Goal: Register for event/course

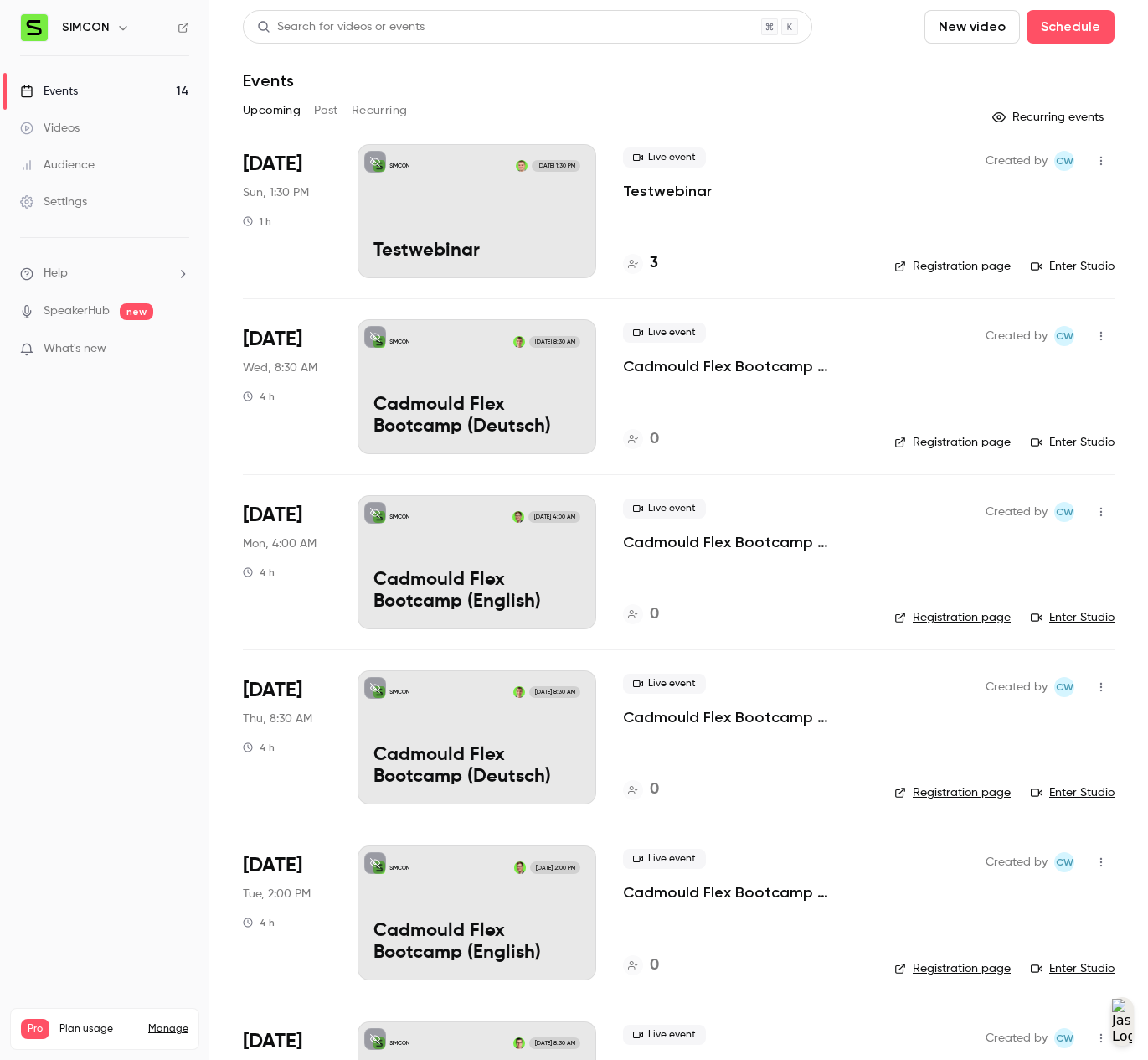
click at [808, 412] on div "Live event Cadmould Flex Bootcamp (Deutsch) 0" at bounding box center [745, 386] width 245 height 134
click at [965, 434] on link "Registration page" at bounding box center [952, 442] width 117 height 17
click at [78, 189] on link "Settings" at bounding box center [104, 201] width 209 height 37
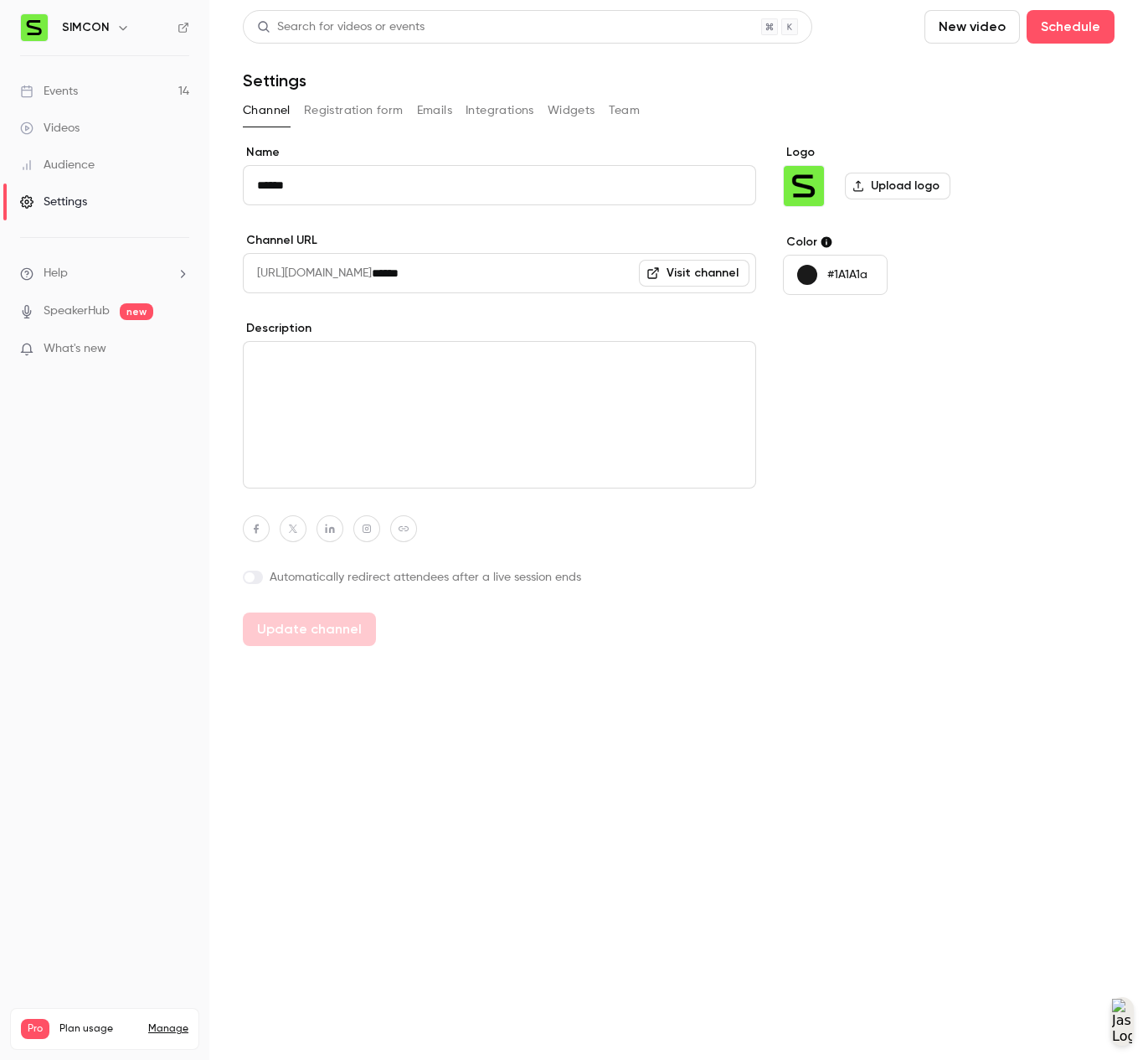
click at [91, 266] on li "Help" at bounding box center [104, 273] width 169 height 18
click at [92, 263] on div at bounding box center [574, 530] width 1148 height 1060
click at [520, 109] on button "Integrations" at bounding box center [500, 110] width 69 height 26
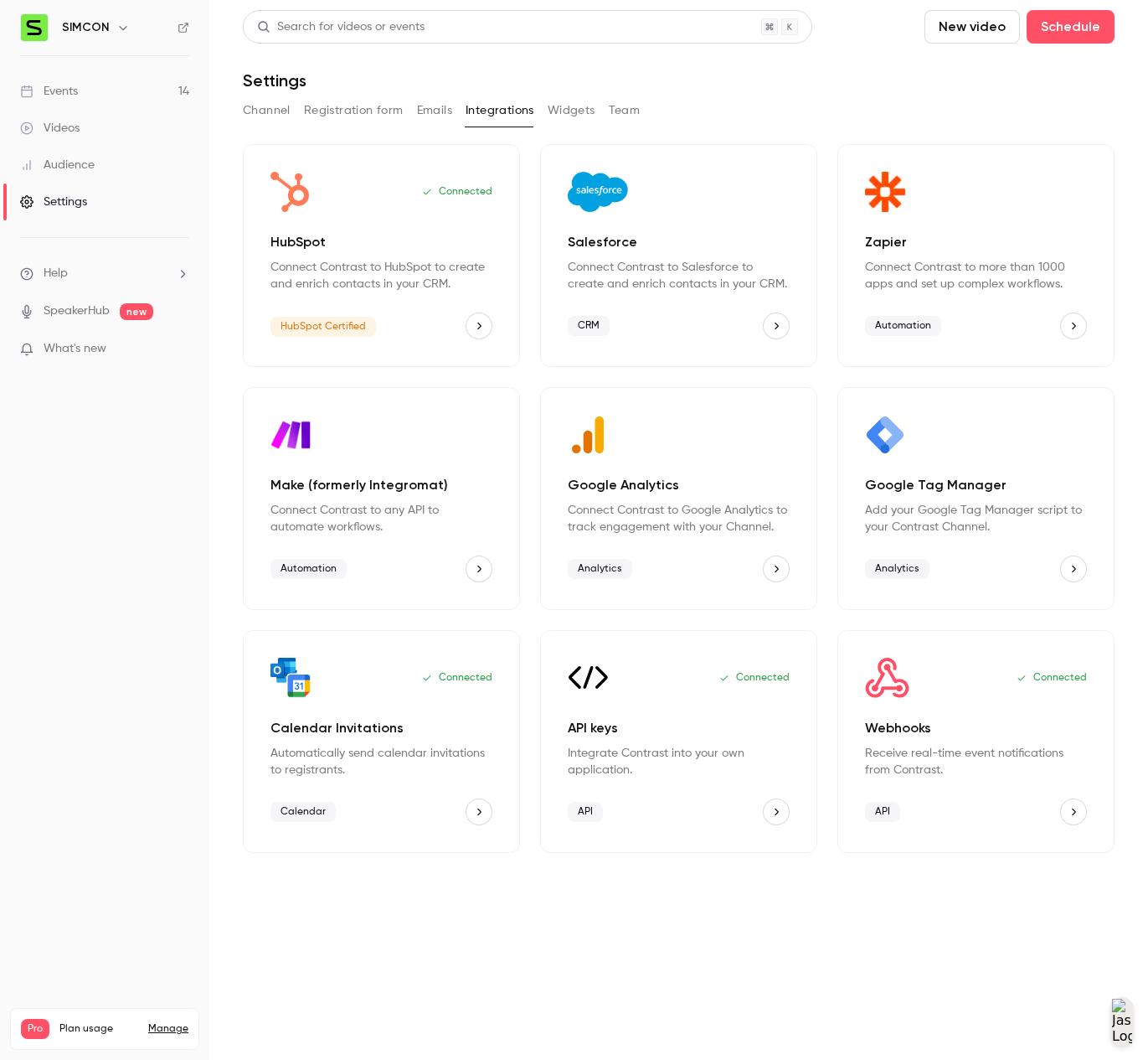
click at [1075, 811] on icon "Webhooks" at bounding box center [1074, 811] width 11 height 11
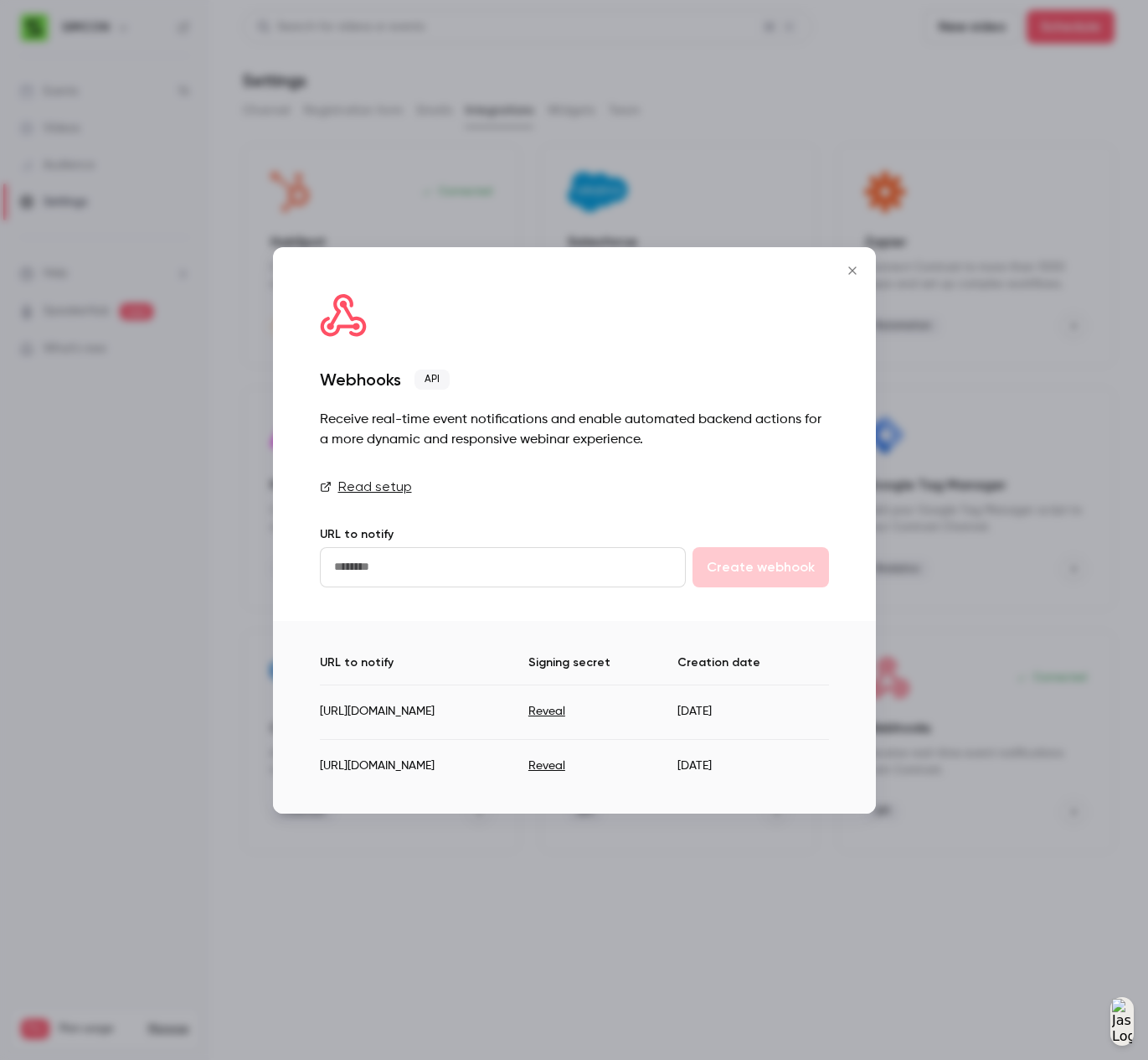
click at [392, 481] on link "Read setup" at bounding box center [574, 486] width 509 height 20
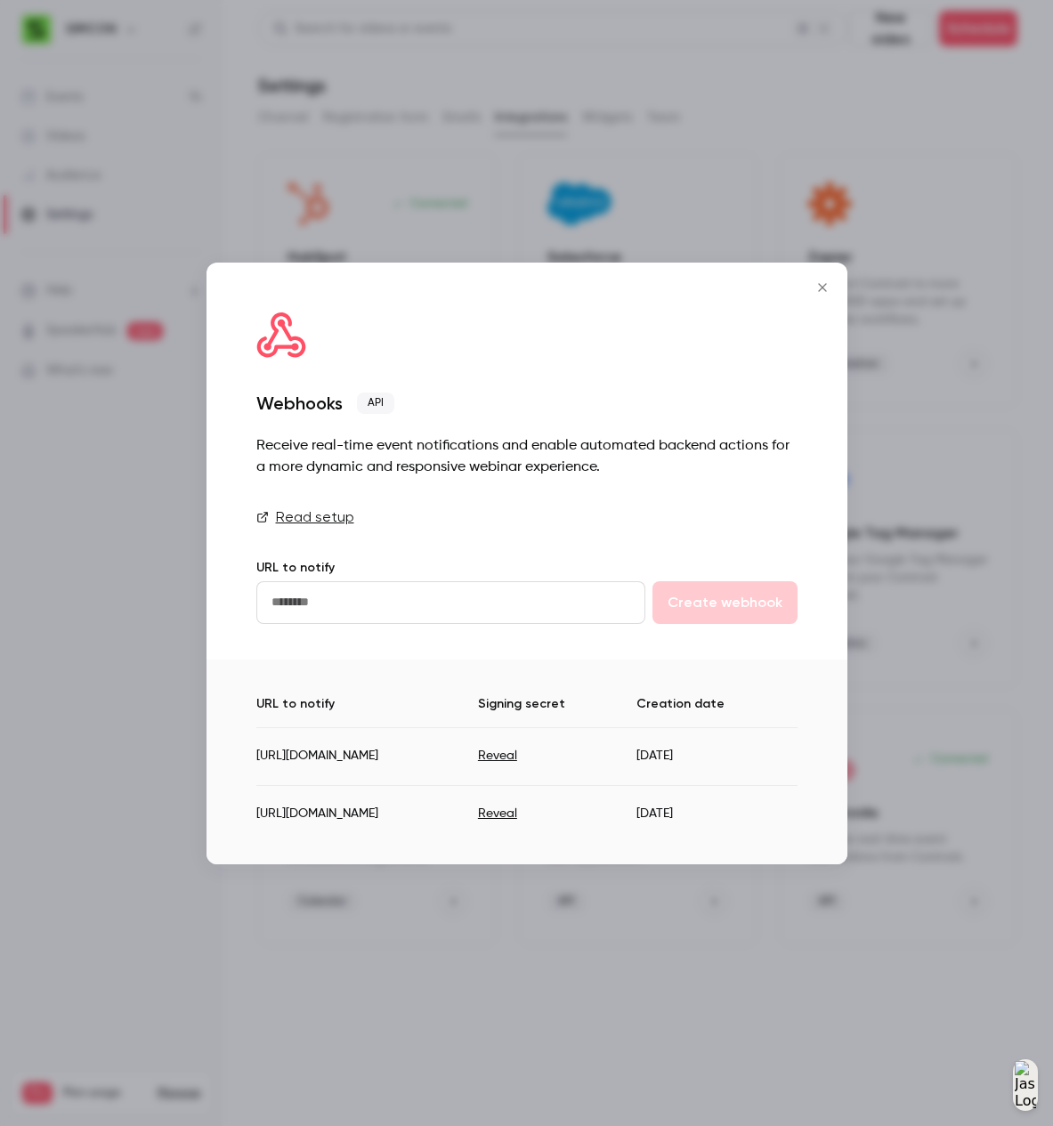
click at [815, 284] on icon "Close" at bounding box center [822, 287] width 21 height 14
